Goal: Task Accomplishment & Management: Complete application form

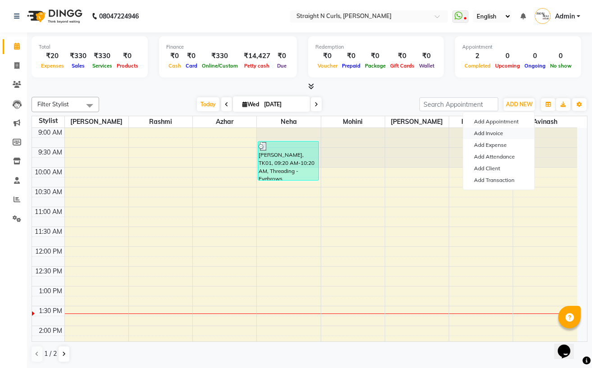
click at [513, 135] on link "Add Invoice" at bounding box center [498, 133] width 71 height 12
select select "service"
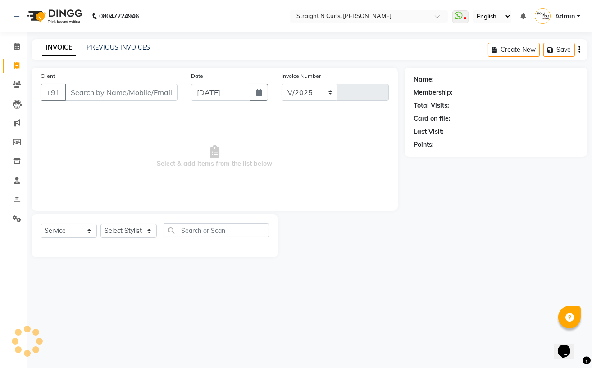
select select "7039"
type input "1017"
click at [132, 227] on select "Select Stylist" at bounding box center [128, 231] width 56 height 14
select select "61431"
click at [100, 224] on select "Select Stylist [PERSON_NAME] [PERSON_NAME] [PERSON_NAME] [PERSON_NAME] [PERSON_…" at bounding box center [128, 231] width 56 height 14
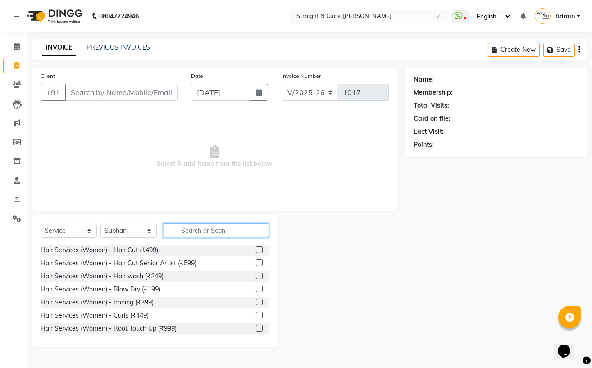
click at [208, 235] on input "text" at bounding box center [215, 230] width 105 height 14
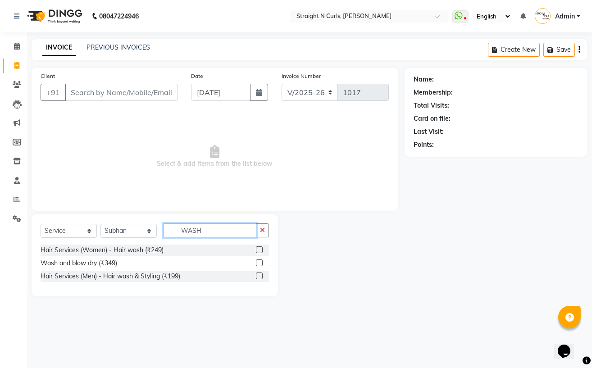
type input "WASH"
click at [261, 266] on label at bounding box center [259, 262] width 7 height 7
click at [261, 266] on input "checkbox" at bounding box center [259, 263] width 6 height 6
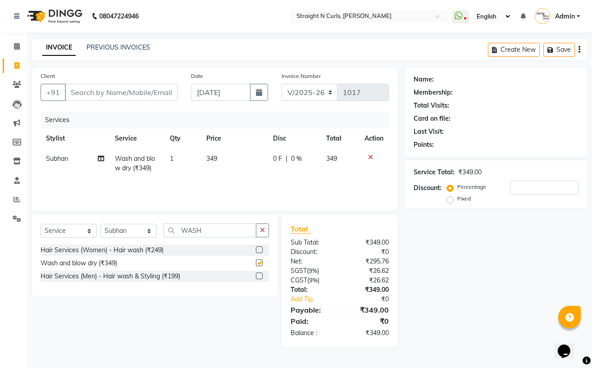
checkbox input "false"
click at [214, 162] on span "349" at bounding box center [211, 158] width 11 height 8
select select "61431"
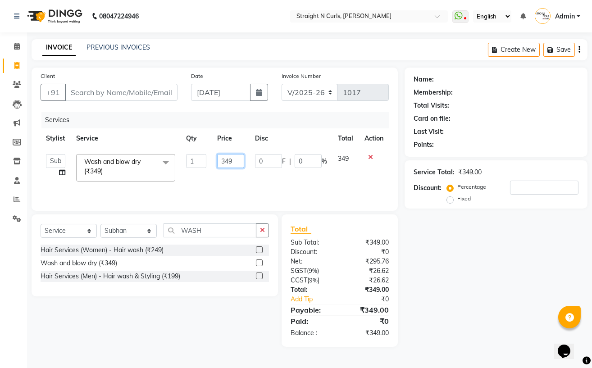
click at [233, 161] on input "349" at bounding box center [230, 161] width 27 height 14
type input "350"
click at [513, 292] on div "Name: Membership: Total Visits: Card on file: Last Visit: Points: Service Total…" at bounding box center [499, 207] width 190 height 279
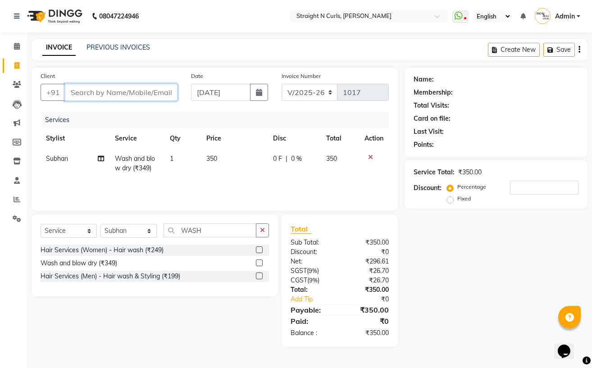
click at [122, 88] on input "Client" at bounding box center [121, 92] width 113 height 17
click at [229, 162] on td "350" at bounding box center [234, 164] width 67 height 30
select select "61431"
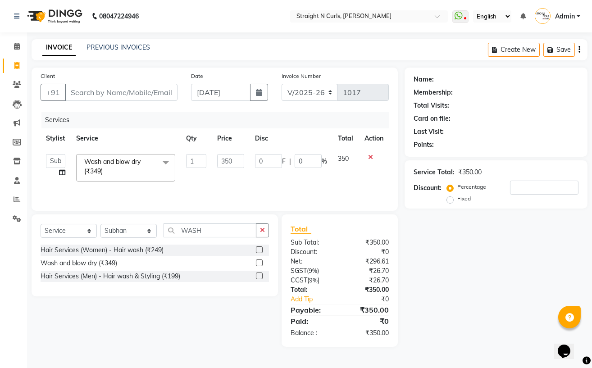
click at [260, 250] on label at bounding box center [259, 249] width 7 height 7
click at [260, 250] on input "checkbox" at bounding box center [259, 250] width 6 height 6
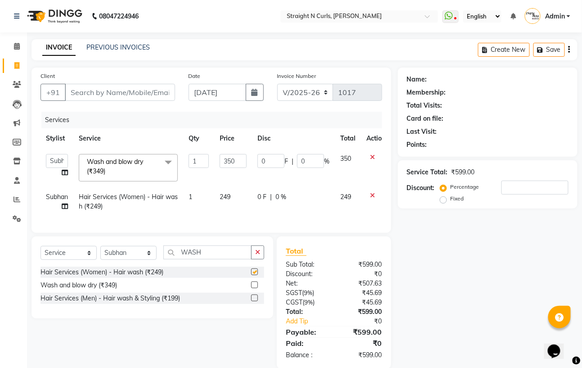
checkbox input "false"
click at [370, 157] on icon at bounding box center [372, 157] width 5 height 6
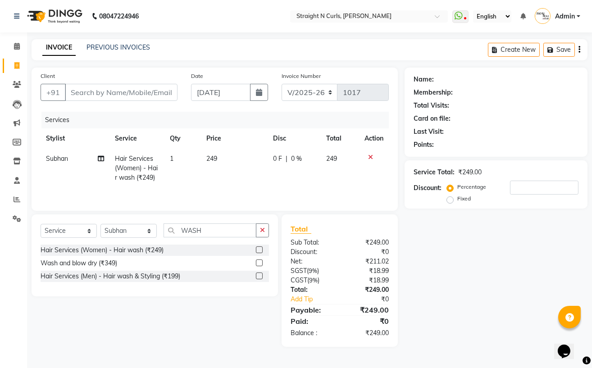
click at [221, 158] on td "249" at bounding box center [234, 168] width 67 height 39
select select "61431"
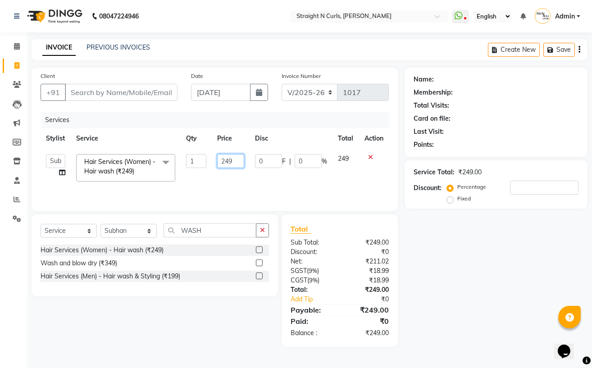
click at [239, 162] on input "249" at bounding box center [230, 161] width 27 height 14
type input "250"
click at [245, 167] on td "250" at bounding box center [231, 168] width 38 height 38
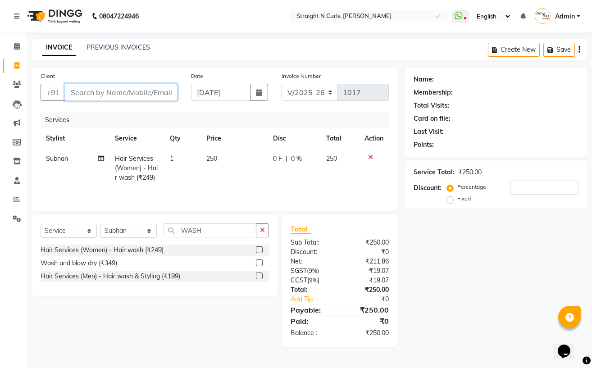
click at [95, 93] on input "Client" at bounding box center [121, 92] width 113 height 17
type input "U"
type input "0"
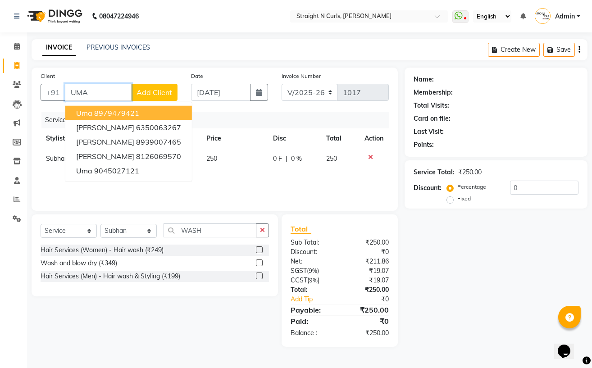
click at [127, 116] on ngb-highlight "8979479421" at bounding box center [116, 113] width 45 height 9
type input "8979479421"
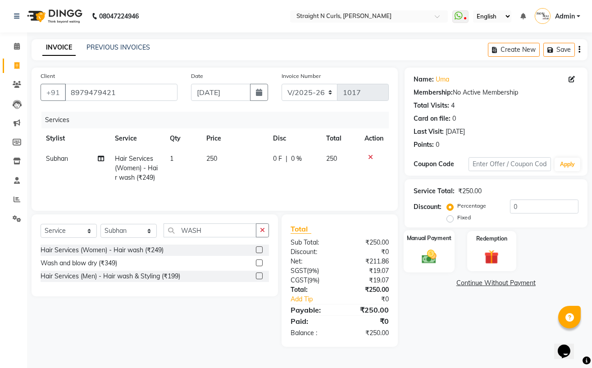
click at [431, 260] on img at bounding box center [429, 256] width 24 height 17
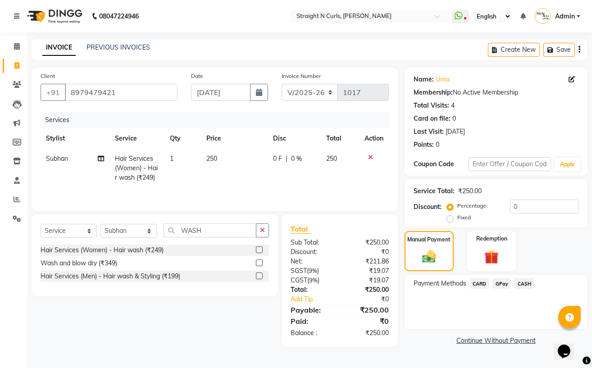
click at [502, 282] on span "GPay" at bounding box center [501, 283] width 18 height 10
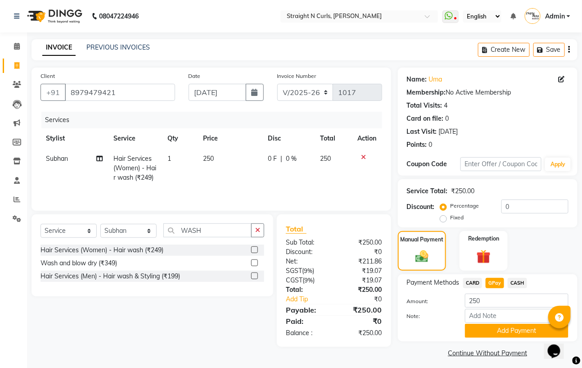
scroll to position [5, 0]
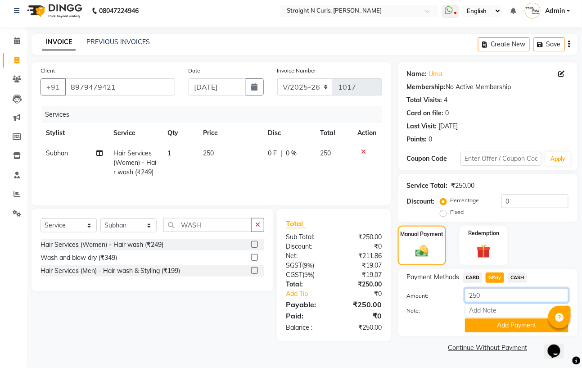
click at [499, 293] on input "250" at bounding box center [517, 295] width 104 height 14
type input "2"
type input "300"
click at [514, 327] on button "Add Payment" at bounding box center [517, 325] width 104 height 14
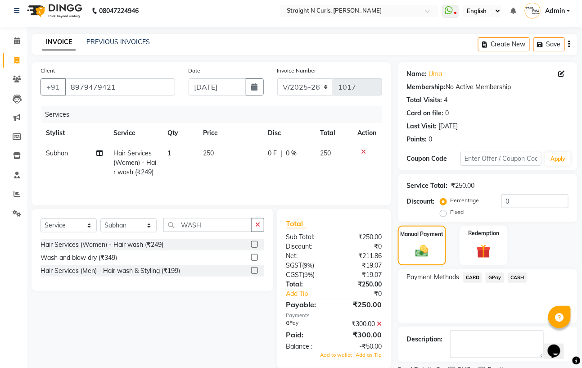
scroll to position [43, 0]
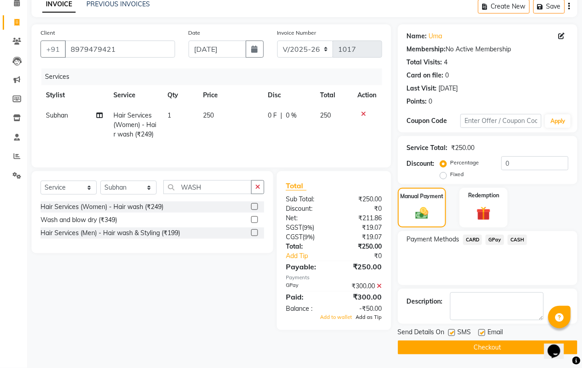
click at [373, 320] on span "Add as Tip" at bounding box center [369, 317] width 26 height 6
click at [488, 350] on button "Checkout" at bounding box center [488, 348] width 180 height 14
